Goal: Task Accomplishment & Management: Use online tool/utility

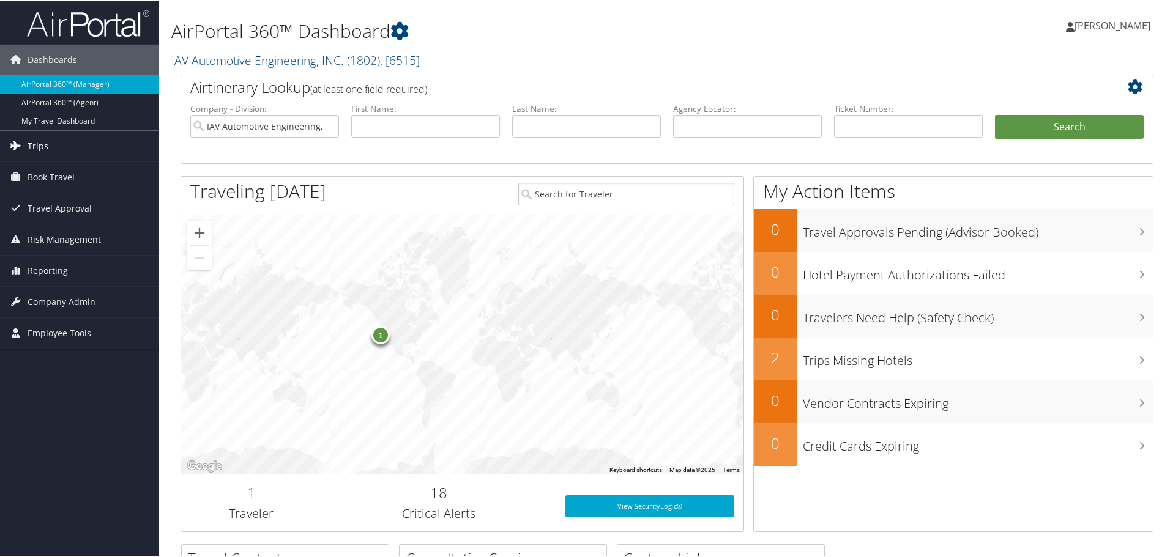
click at [38, 143] on span "Trips" at bounding box center [38, 145] width 21 height 31
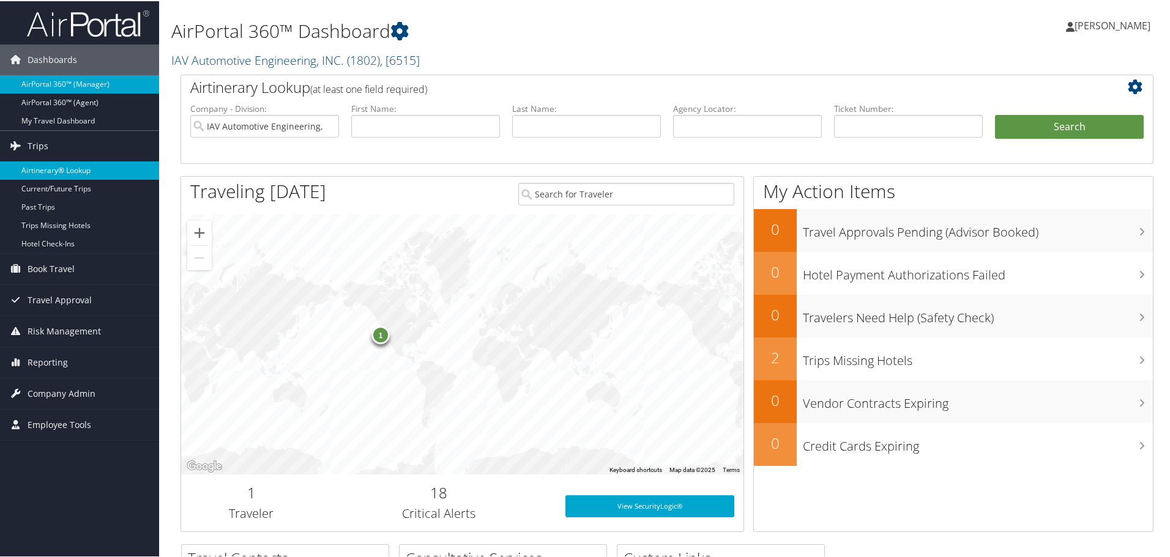
click at [42, 170] on link "Airtinerary® Lookup" at bounding box center [79, 169] width 159 height 18
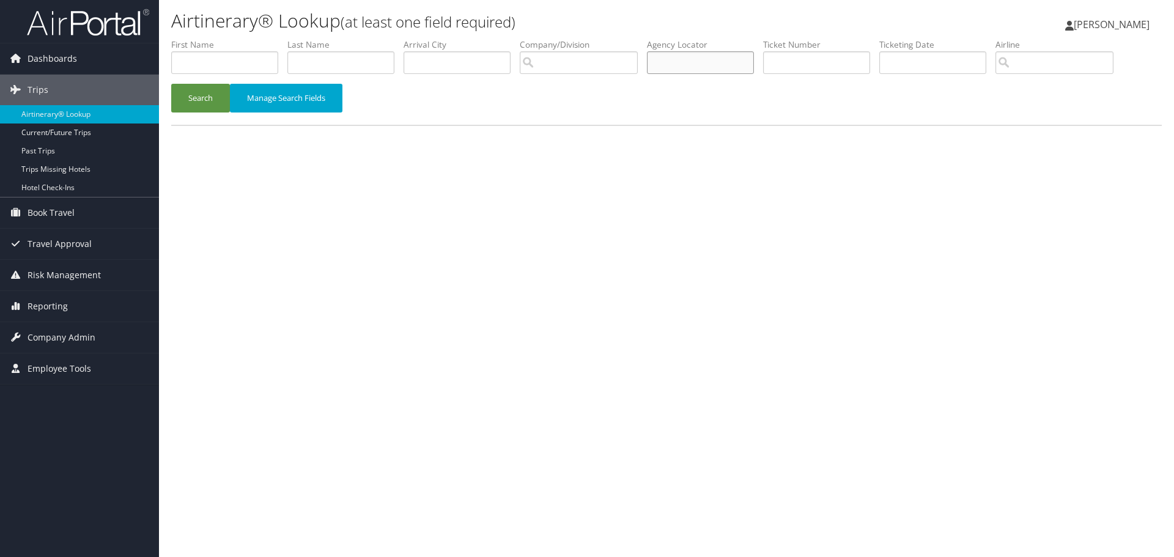
click at [729, 62] on input "text" at bounding box center [700, 62] width 107 height 23
type input "db1mtz"
click at [193, 92] on button "Search" at bounding box center [200, 98] width 59 height 29
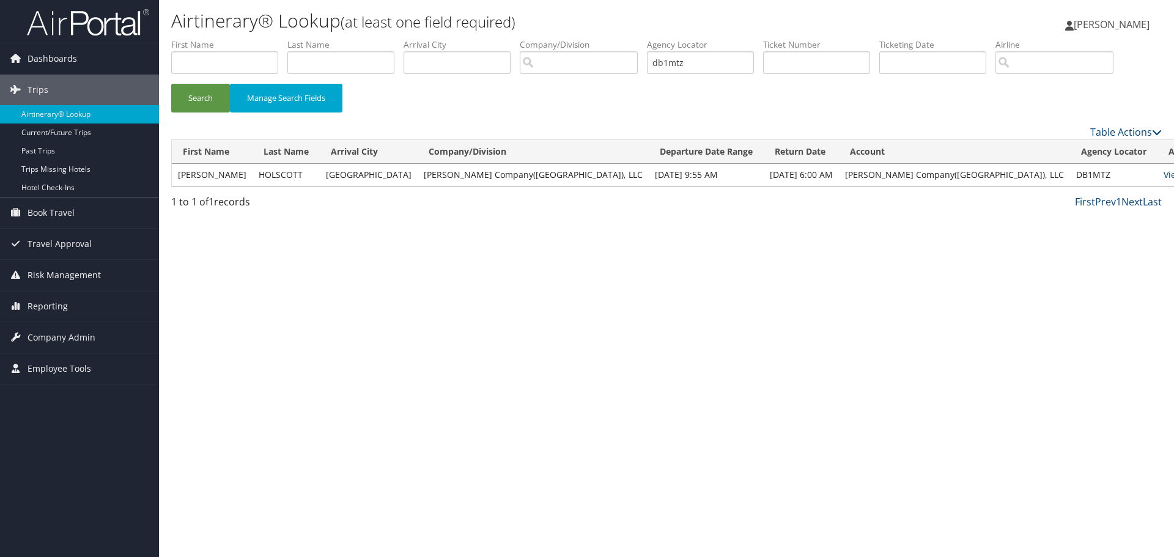
click at [1164, 173] on link "View" at bounding box center [1173, 175] width 19 height 12
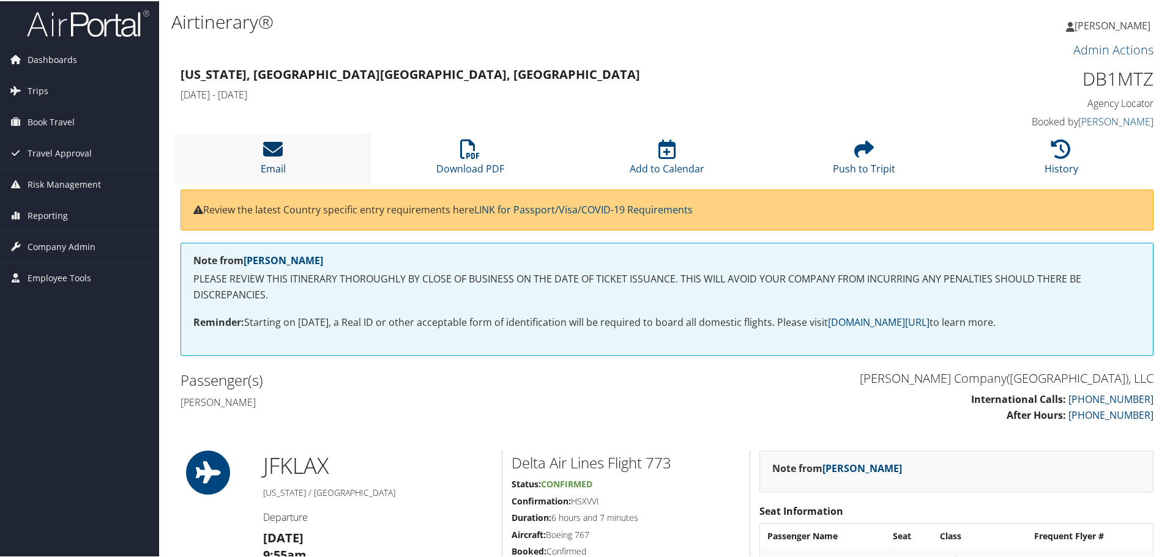
click at [278, 144] on icon at bounding box center [273, 148] width 20 height 20
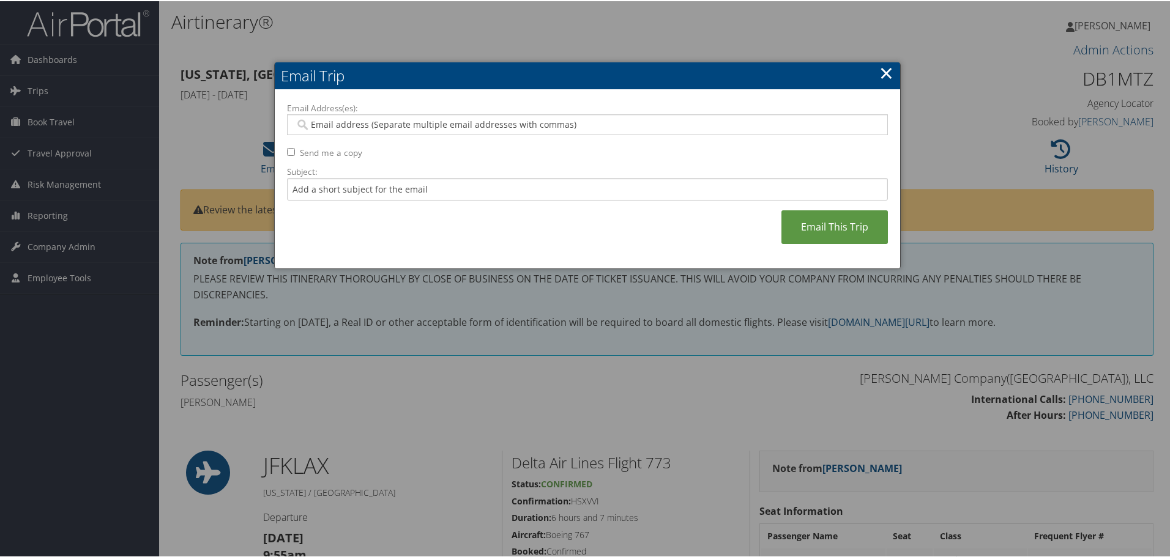
paste input "MAREESA.HERNANDEZ@NIELSEN.COM"
type input "MAREESA.HERNANDEZ@NIELSEN.COM"
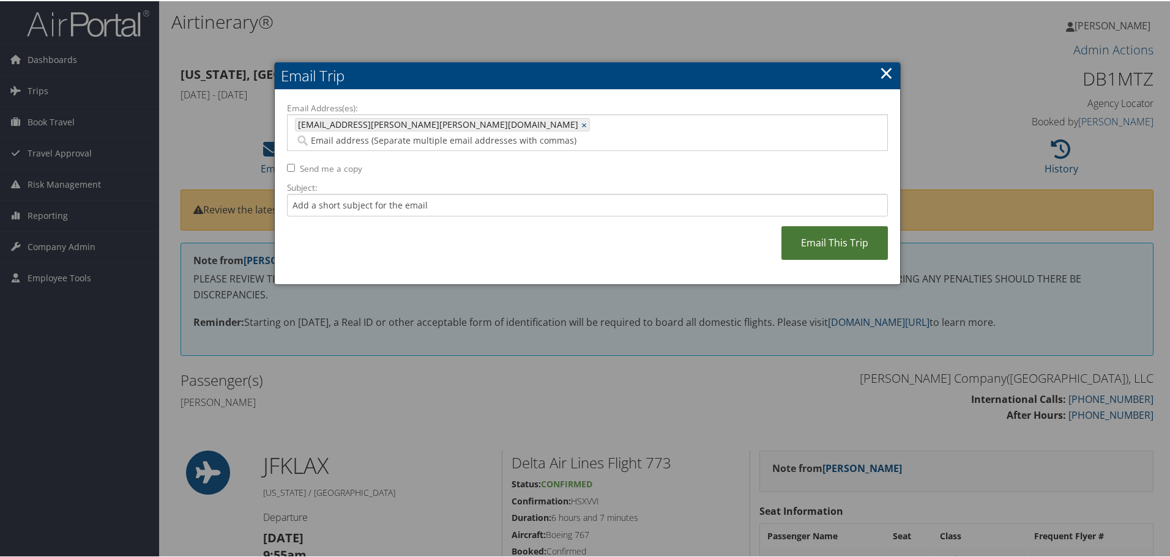
click at [830, 234] on link "Email This Trip" at bounding box center [834, 242] width 106 height 34
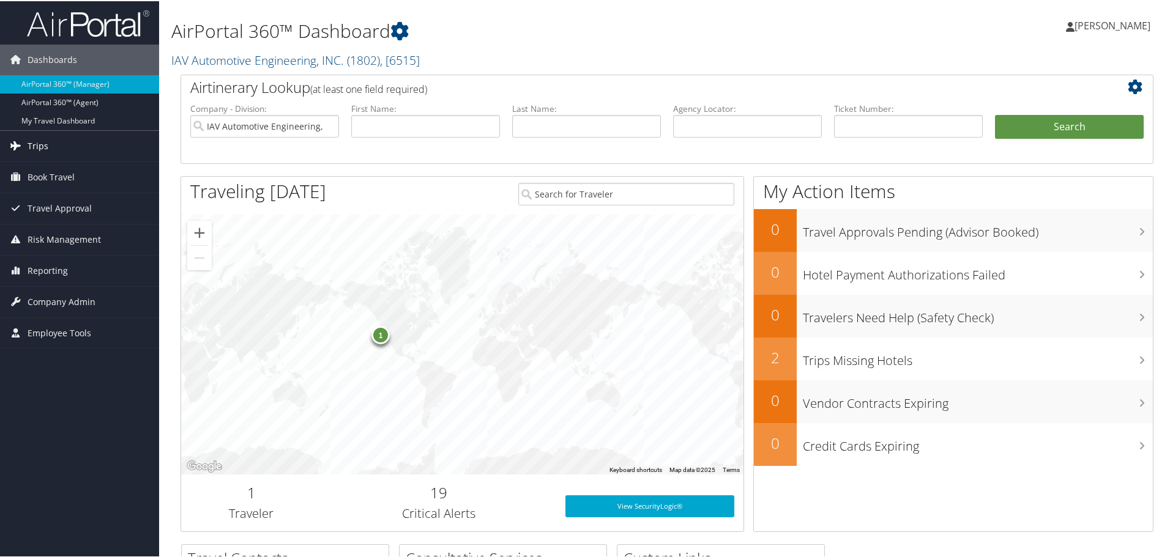
click at [33, 143] on span "Trips" at bounding box center [38, 145] width 21 height 31
click at [37, 147] on span "Trips" at bounding box center [38, 145] width 21 height 31
click at [33, 144] on span "Trips" at bounding box center [38, 145] width 21 height 31
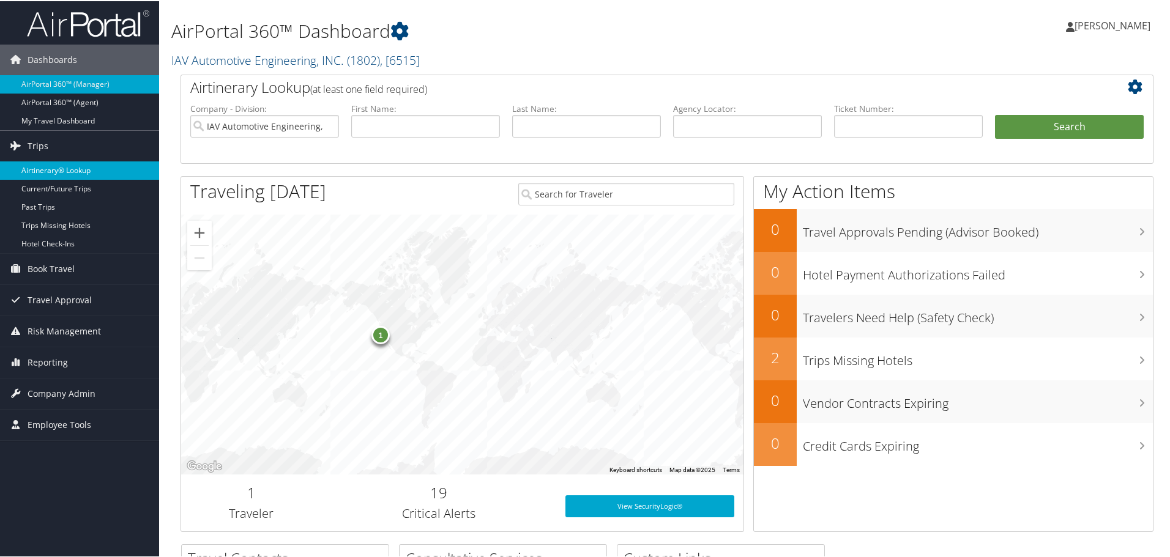
click at [42, 165] on link "Airtinerary® Lookup" at bounding box center [79, 169] width 159 height 18
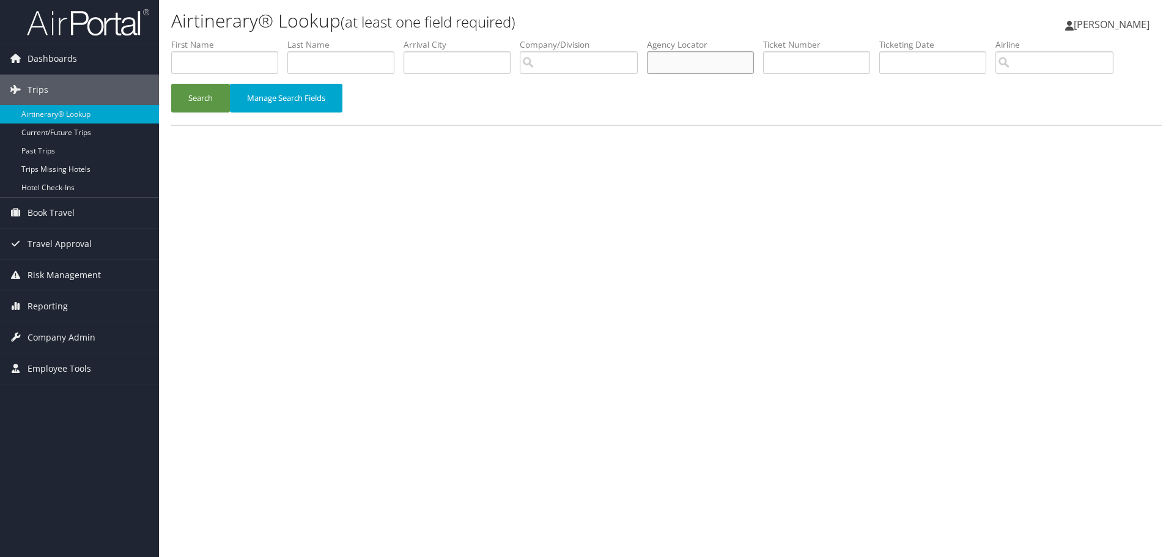
click at [701, 64] on input "text" at bounding box center [700, 62] width 107 height 23
click at [198, 98] on button "Search" at bounding box center [200, 98] width 59 height 29
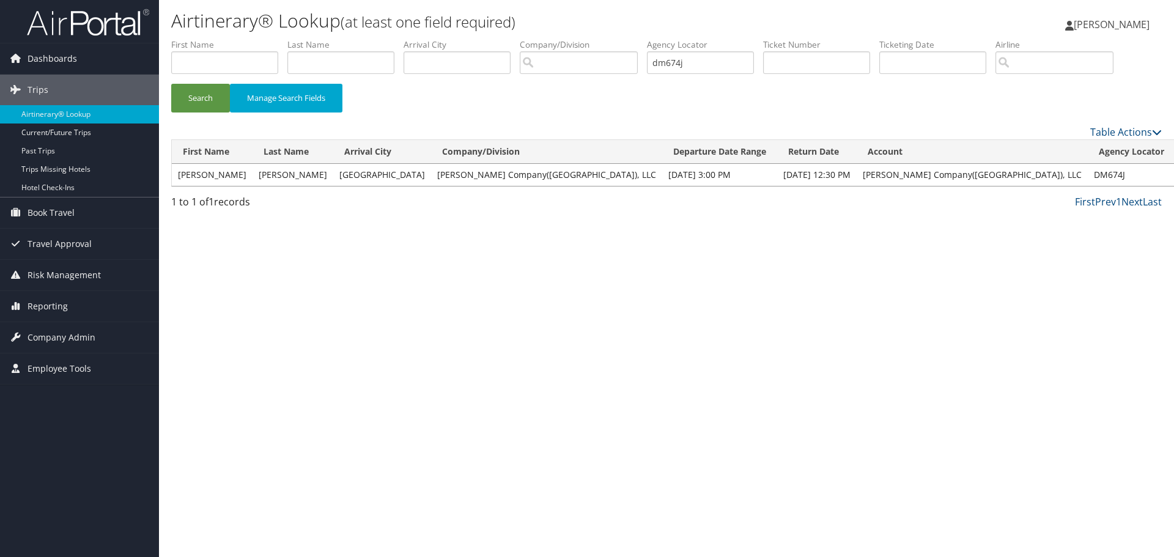
click at [1174, 179] on link "View" at bounding box center [1191, 175] width 19 height 12
click at [703, 61] on input "dm674j" at bounding box center [700, 62] width 107 height 23
type input "d"
click at [211, 94] on button "Search" at bounding box center [200, 98] width 59 height 29
click at [1174, 177] on link "View" at bounding box center [1187, 175] width 19 height 12
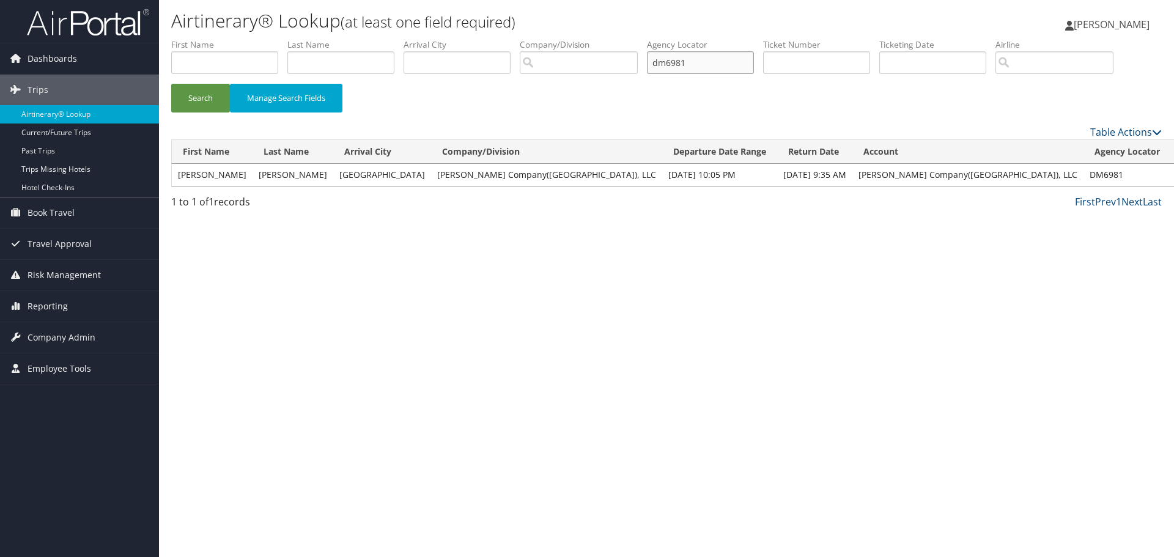
click at [730, 61] on input "dm6981" at bounding box center [700, 62] width 107 height 23
type input "d"
type input "dm6f16"
click at [193, 102] on button "Search" at bounding box center [200, 98] width 59 height 29
click at [1148, 177] on link "View" at bounding box center [1157, 175] width 19 height 12
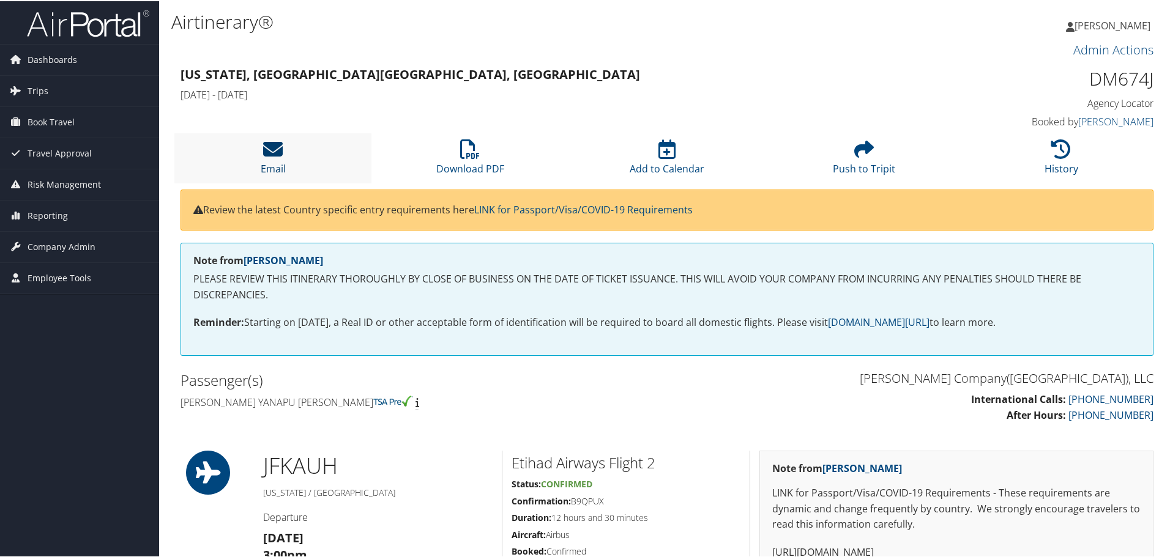
click at [276, 144] on icon at bounding box center [273, 148] width 20 height 20
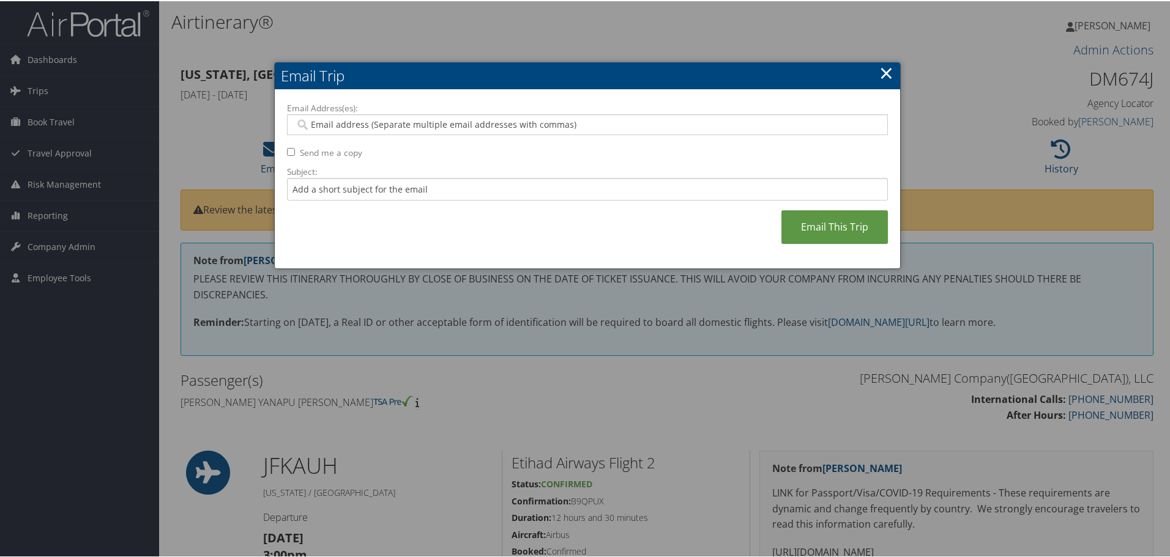
click at [394, 124] on input "Email Address(es):" at bounding box center [587, 123] width 584 height 12
type input "jclark@mot"
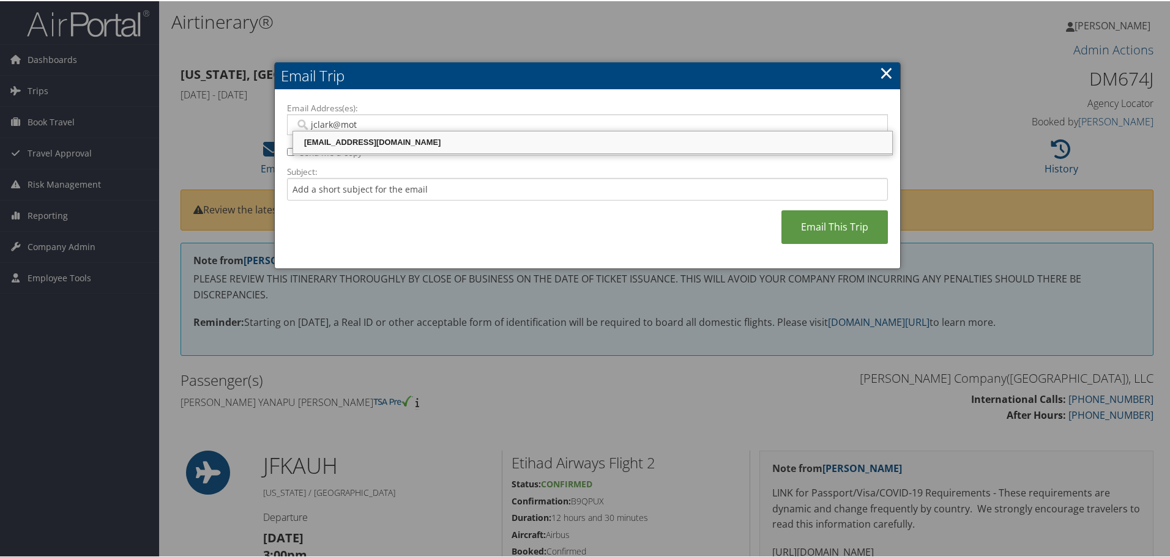
click at [397, 141] on div "JCLARK@MOTORCITYTRAVEL.COM" at bounding box center [592, 141] width 595 height 12
type input "JCLARK@MOTORCITYTRAVEL.COM"
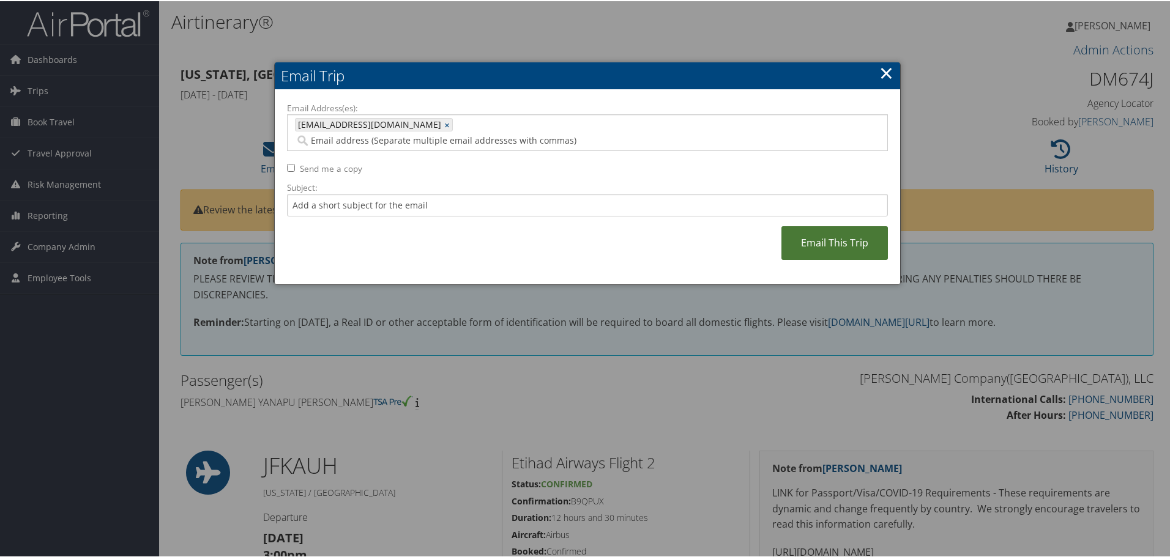
click at [839, 226] on link "Email This Trip" at bounding box center [834, 242] width 106 height 34
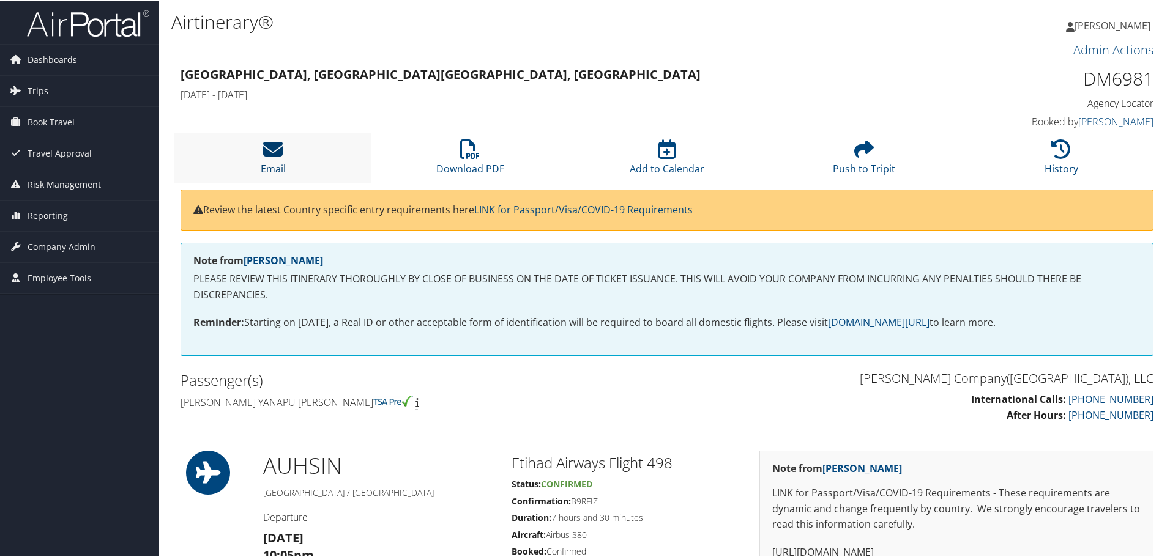
click at [272, 145] on icon at bounding box center [273, 148] width 20 height 20
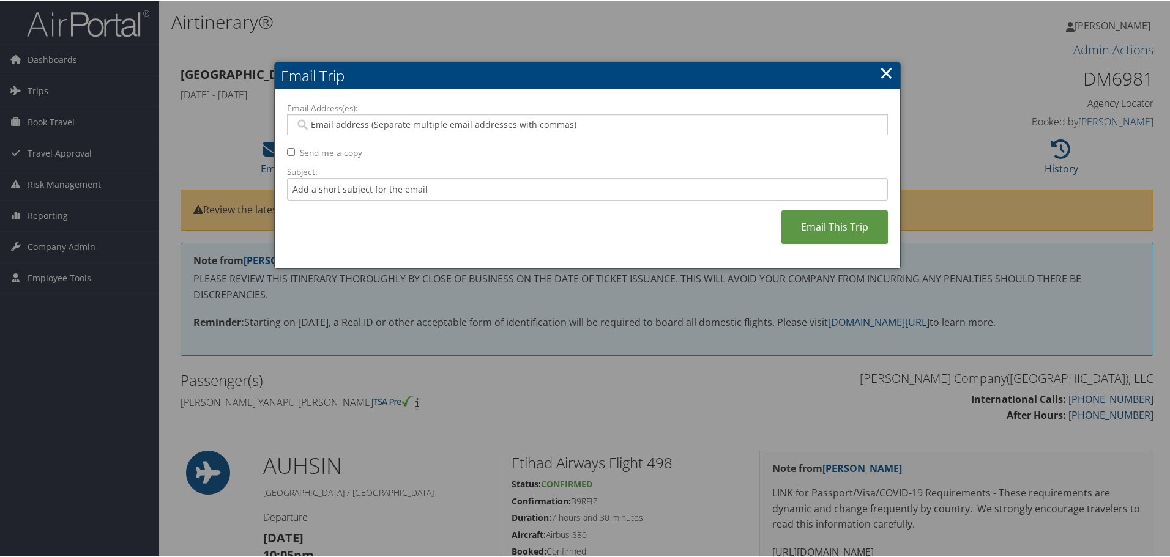
click at [352, 125] on input "Email Address(es):" at bounding box center [587, 123] width 584 height 12
type input "jclark@motor"
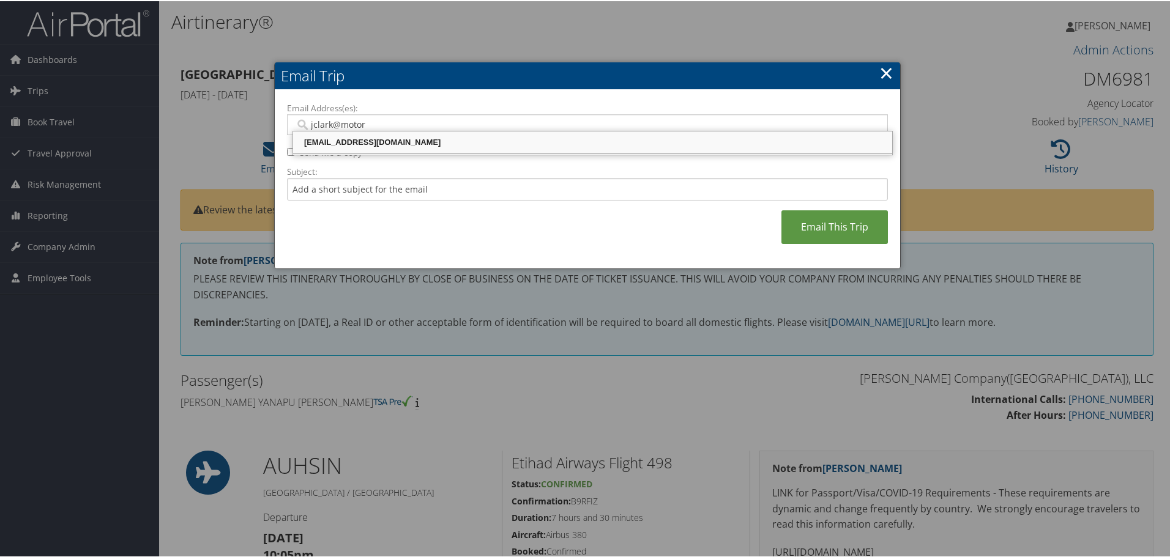
click at [362, 143] on div "[EMAIL_ADDRESS][DOMAIN_NAME]" at bounding box center [592, 141] width 595 height 12
type input "JCLARK@MOTORCITYTRAVEL.COM"
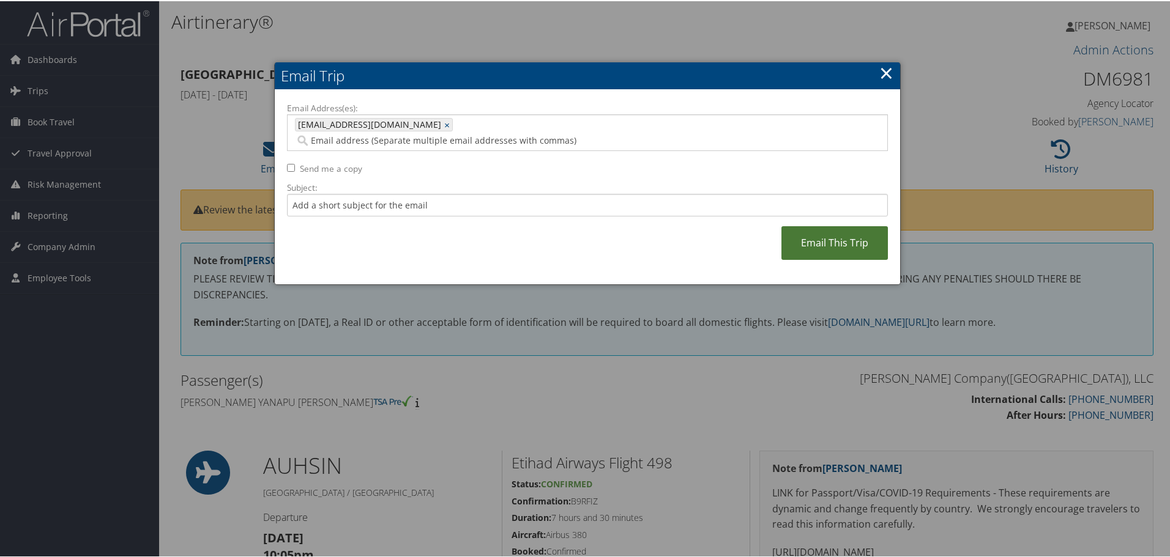
click at [822, 228] on link "Email This Trip" at bounding box center [834, 242] width 106 height 34
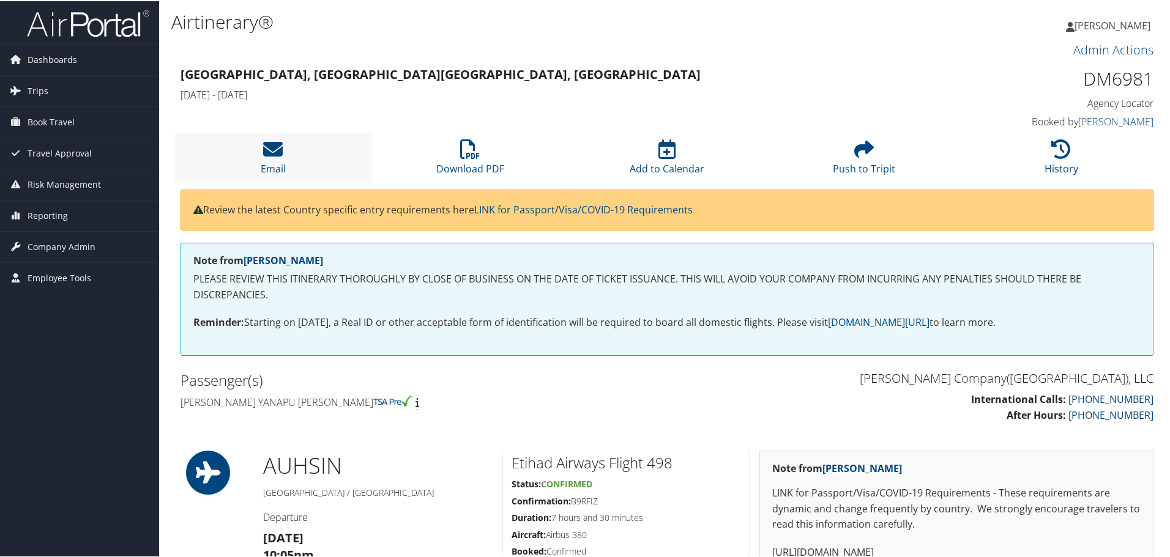
click at [236, 147] on li "Email" at bounding box center [272, 157] width 197 height 50
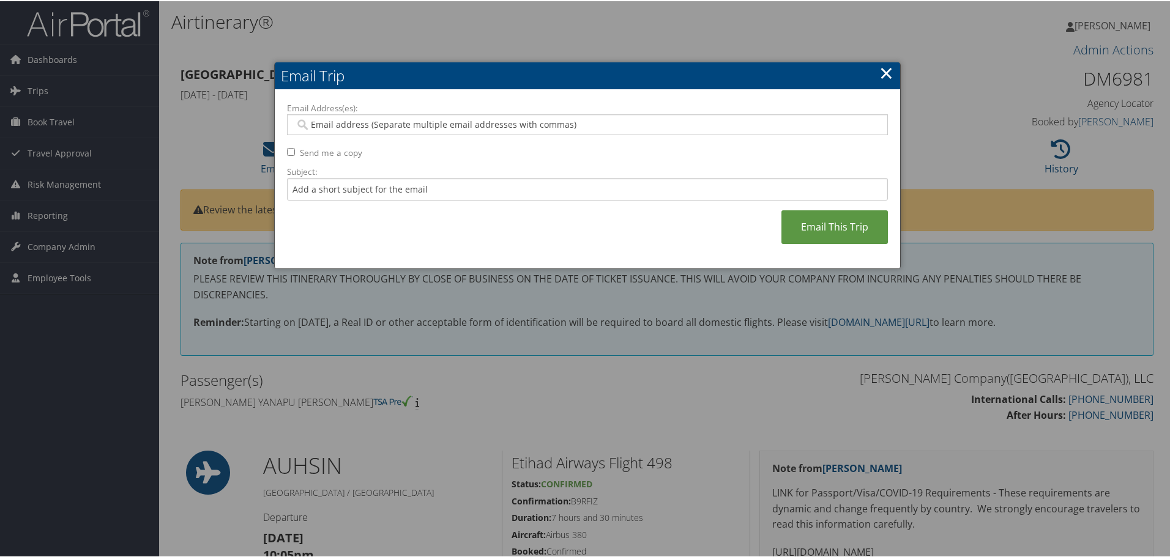
click at [886, 70] on link "×" at bounding box center [886, 71] width 14 height 24
